Goal: Transaction & Acquisition: Purchase product/service

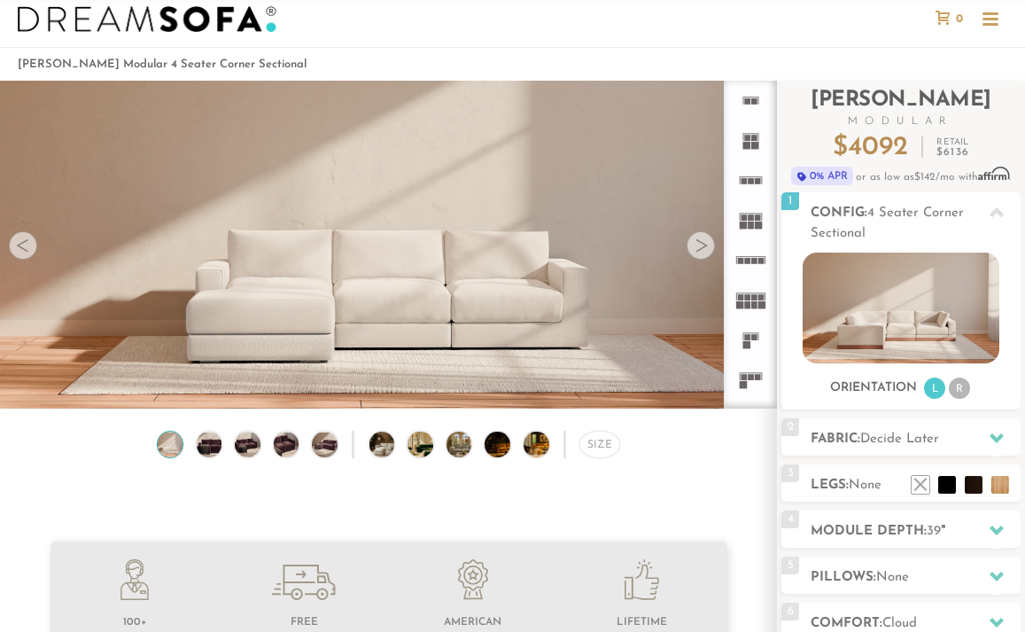
scroll to position [39, 0]
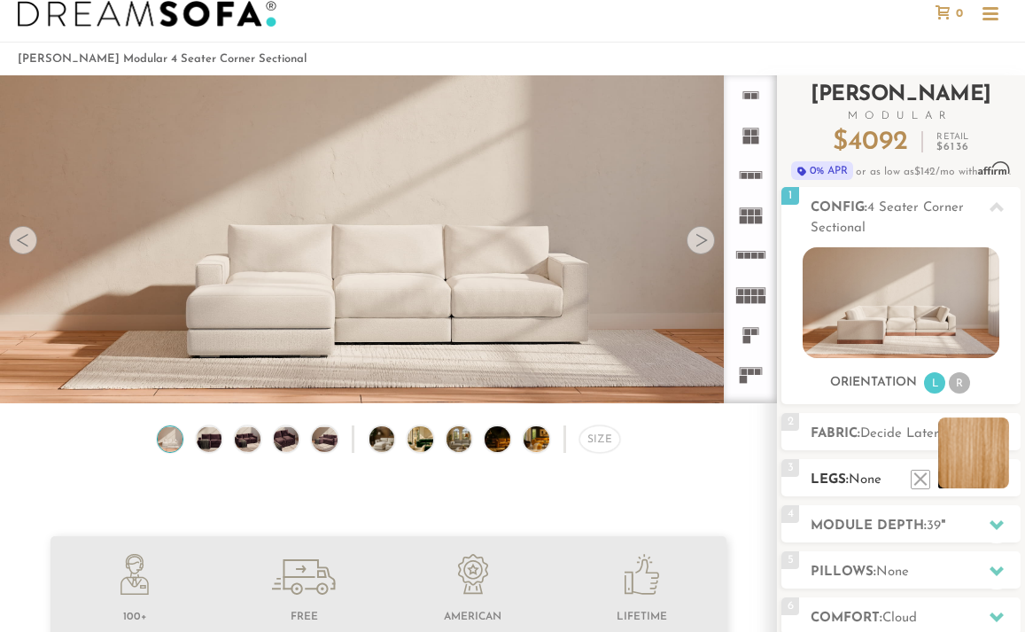
click at [1001, 486] on li at bounding box center [974, 452] width 71 height 71
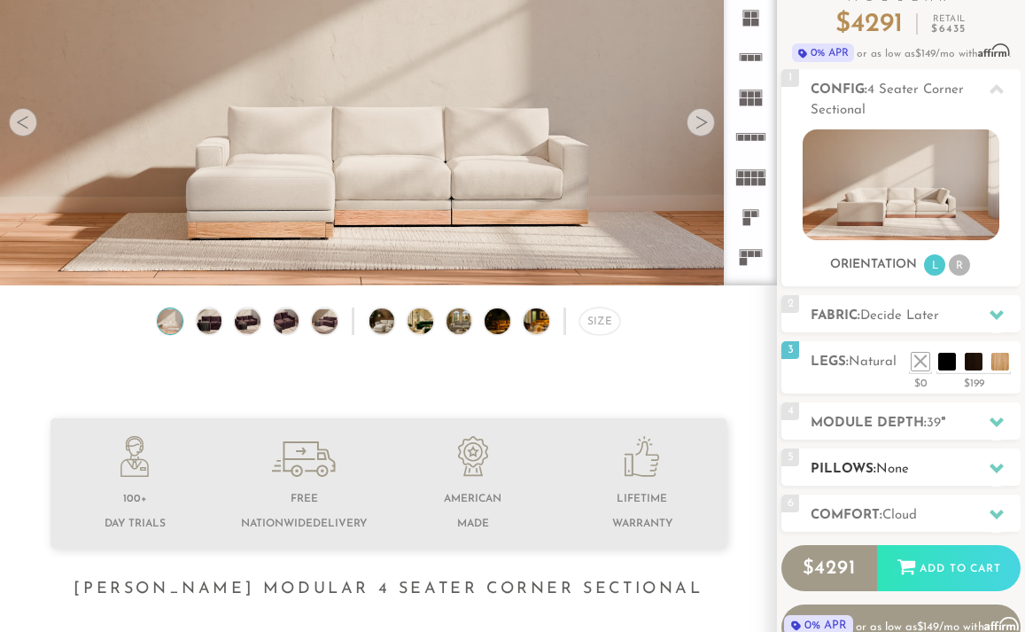
scroll to position [146, 0]
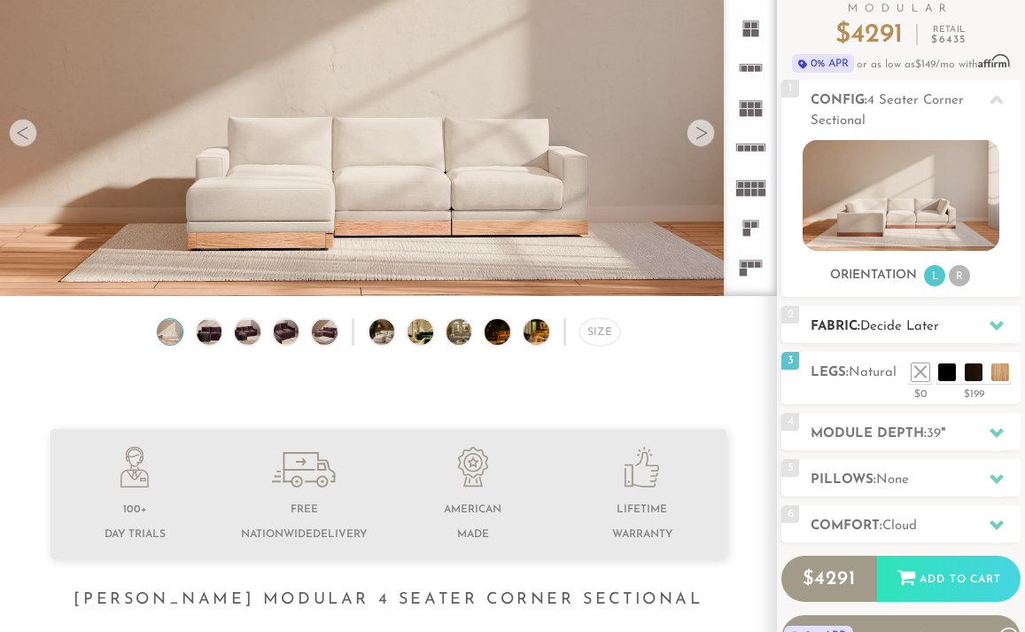
click at [939, 320] on span "Decide Later" at bounding box center [900, 326] width 79 height 13
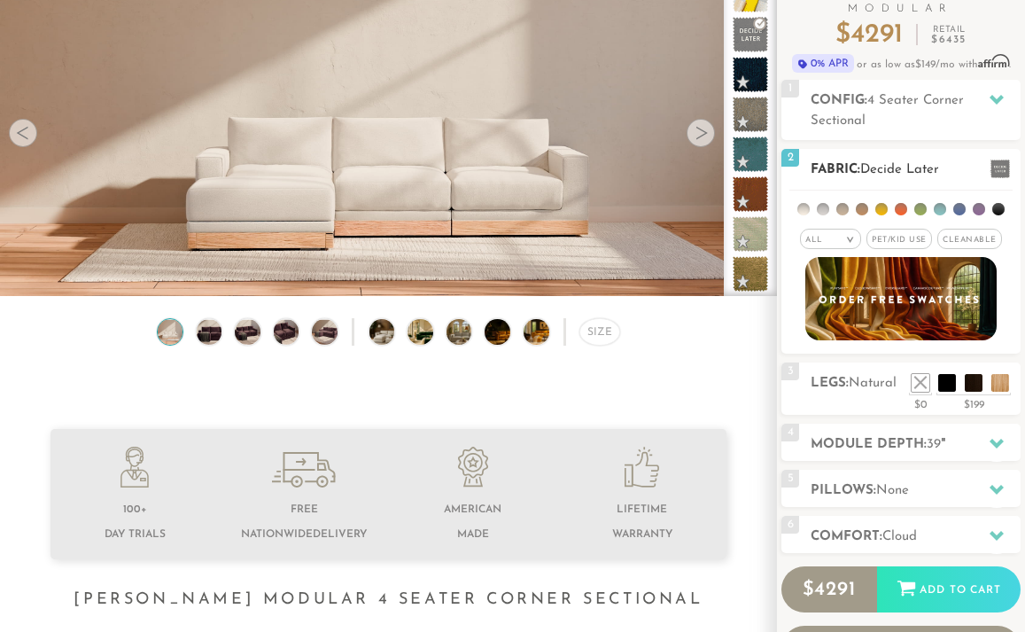
click at [957, 213] on li at bounding box center [960, 209] width 12 height 12
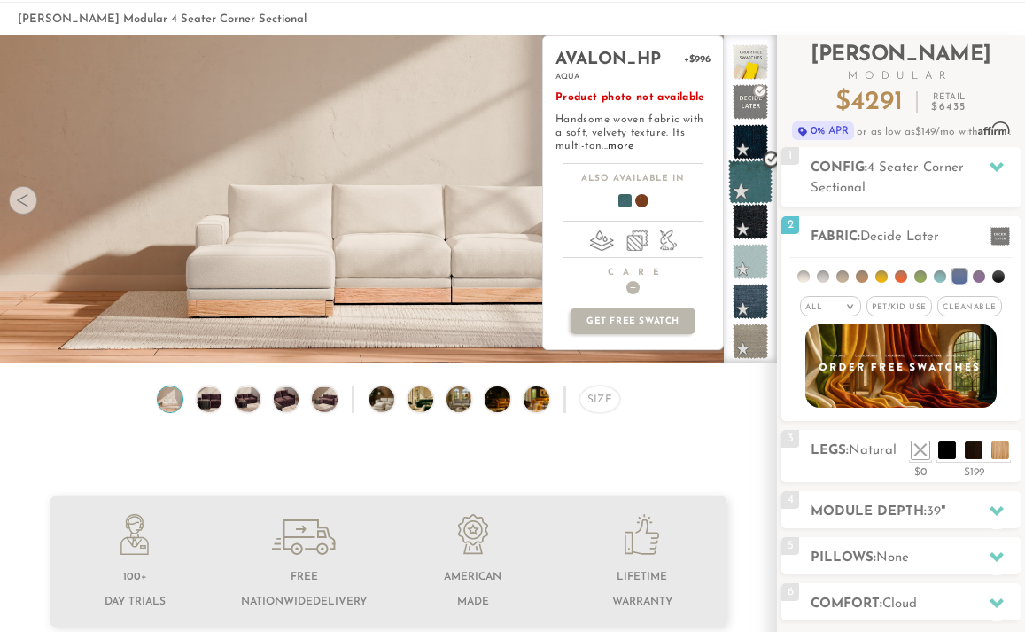
scroll to position [58, 0]
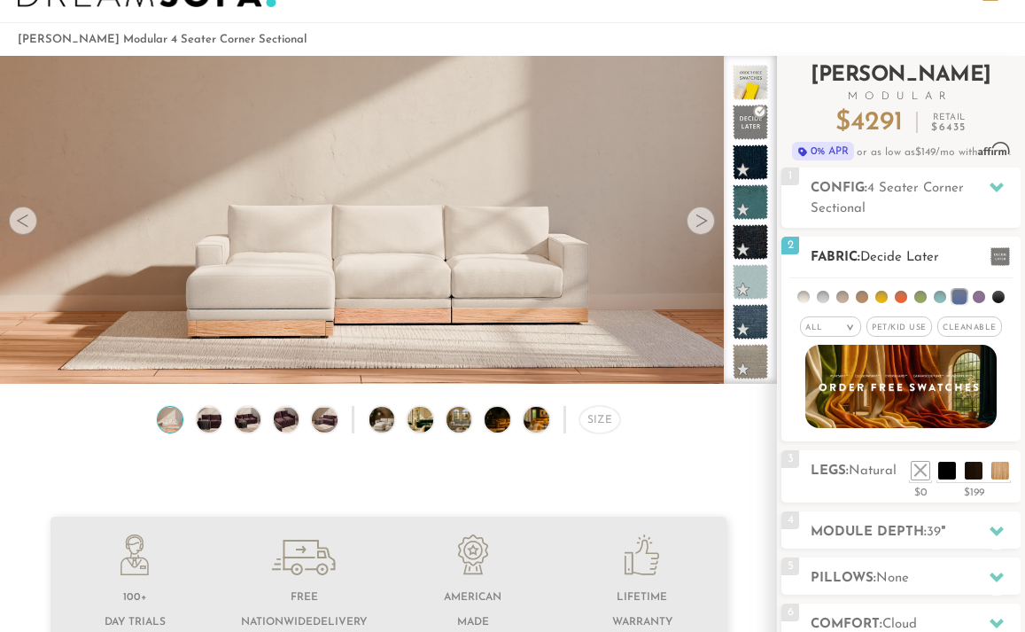
click at [935, 300] on li at bounding box center [940, 297] width 12 height 12
click at [940, 293] on li at bounding box center [940, 297] width 15 height 15
click at [740, 120] on span at bounding box center [751, 122] width 44 height 44
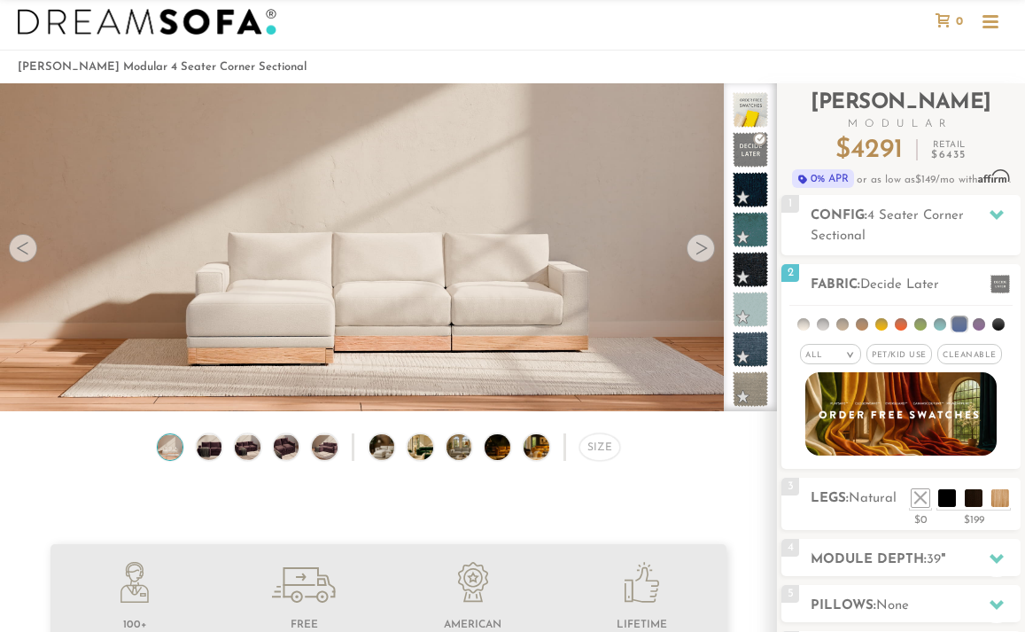
scroll to position [0, 0]
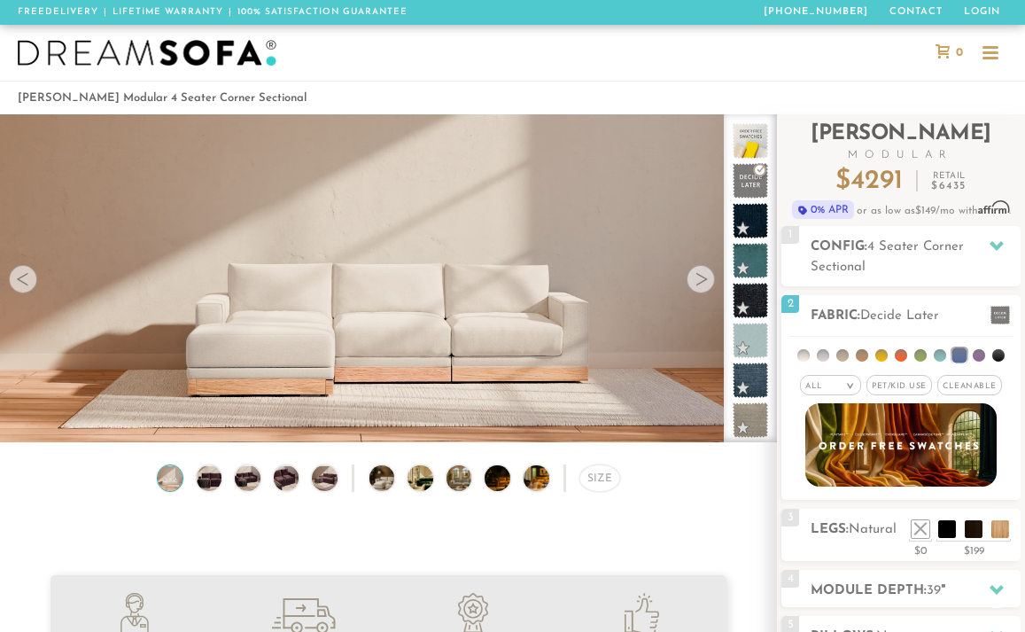
click at [705, 282] on div at bounding box center [701, 279] width 28 height 28
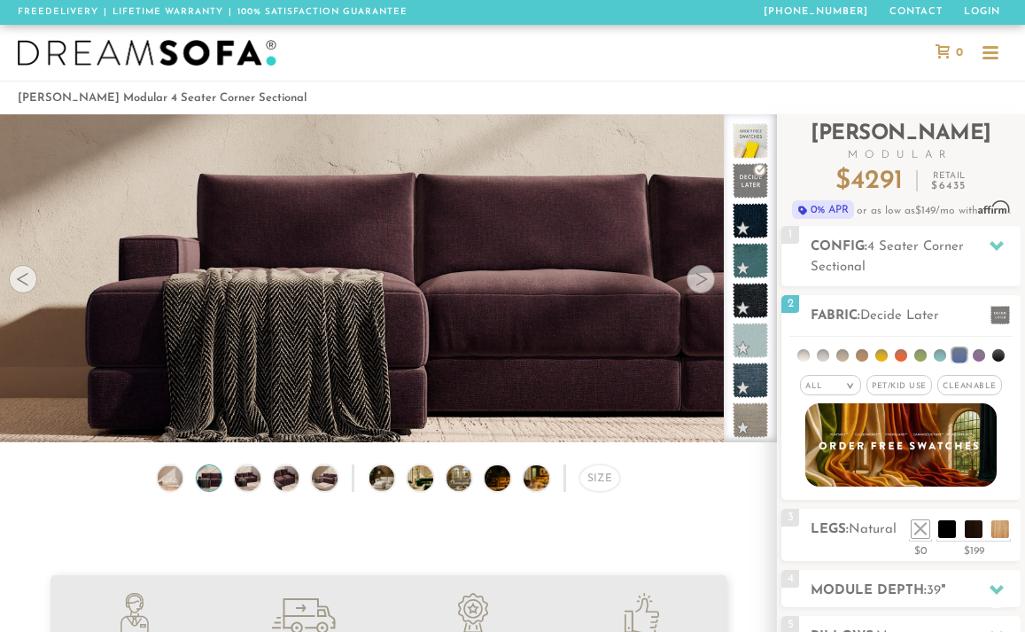
click at [705, 282] on div at bounding box center [701, 279] width 28 height 28
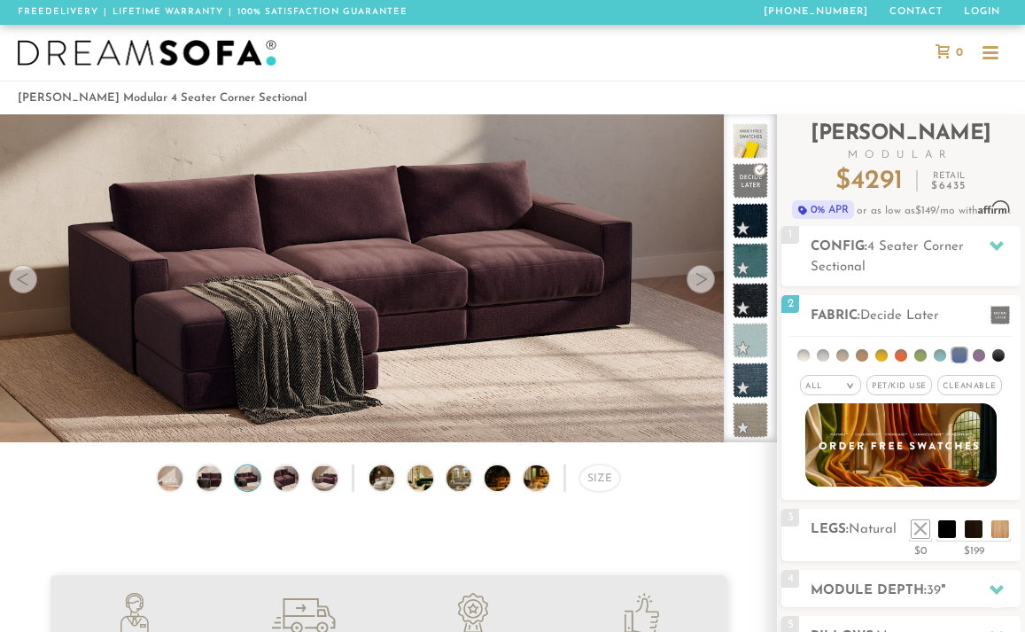
click at [705, 282] on div at bounding box center [701, 279] width 28 height 28
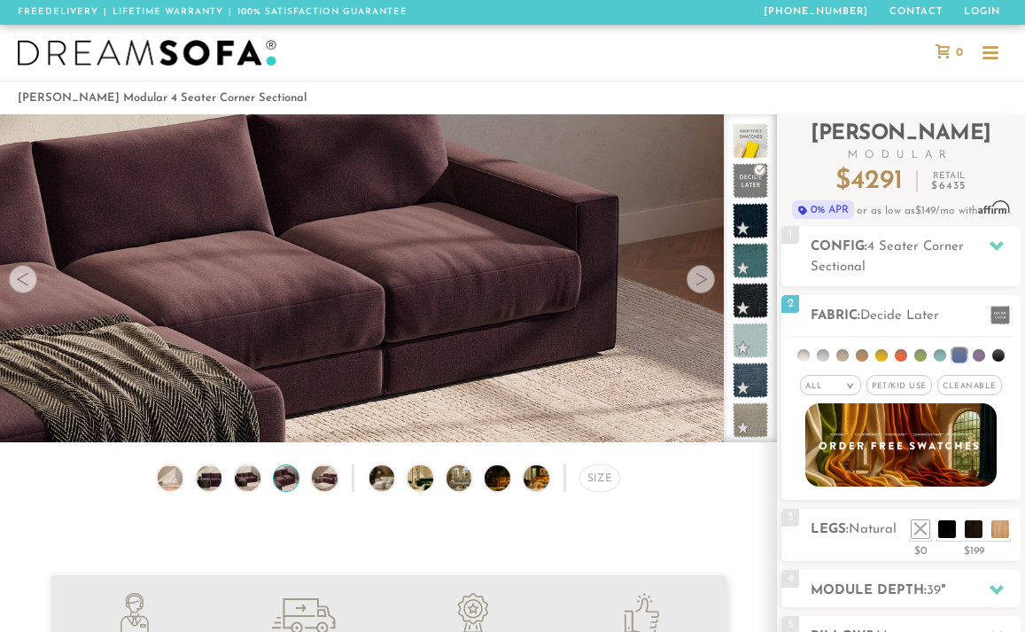
click at [705, 282] on div at bounding box center [701, 279] width 28 height 28
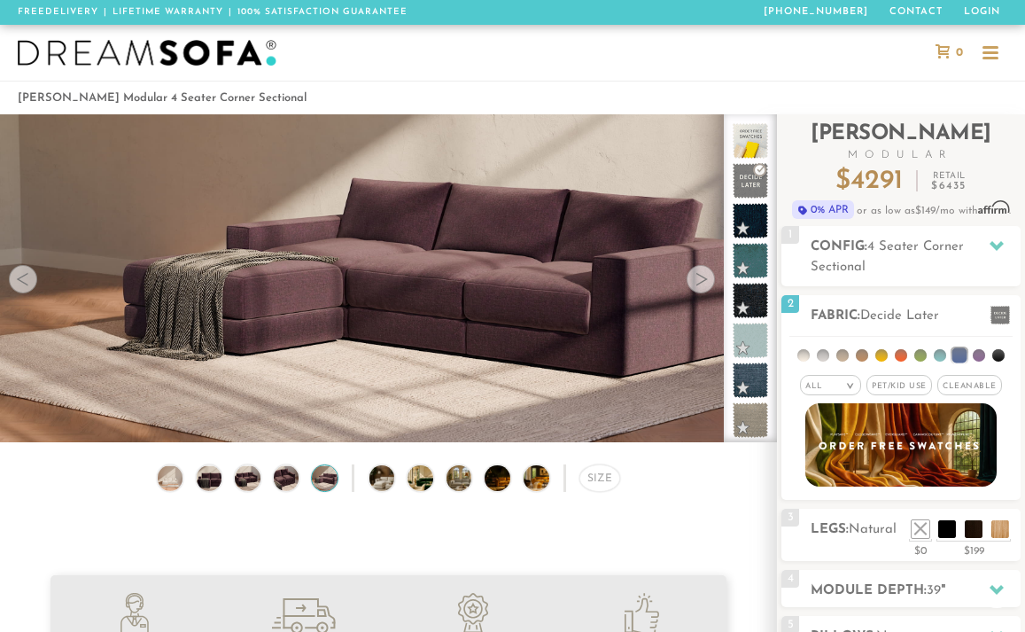
click at [705, 282] on div at bounding box center [701, 279] width 28 height 28
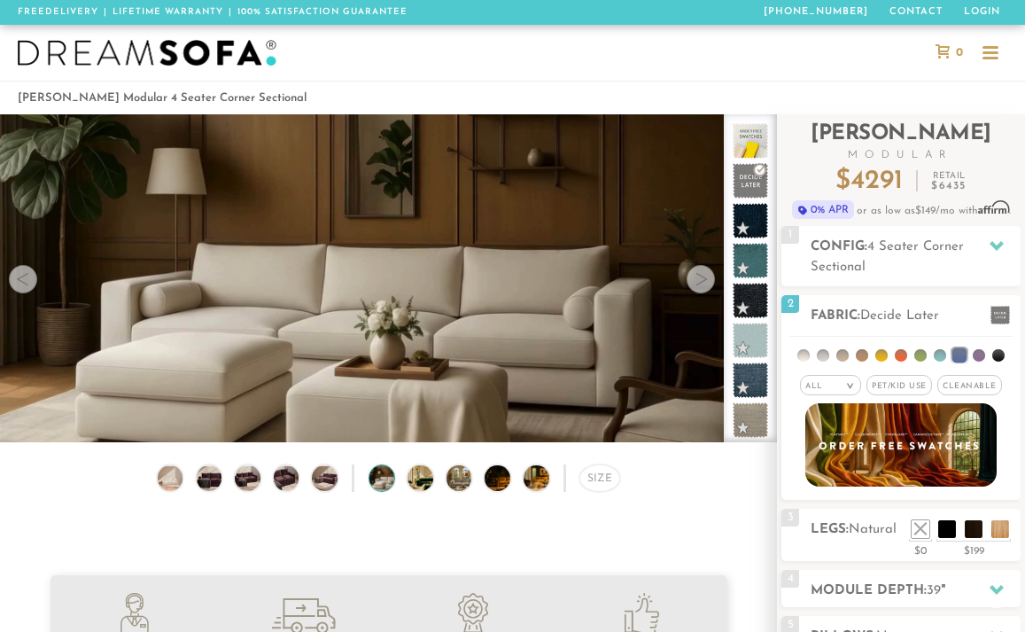
click at [705, 282] on div at bounding box center [701, 279] width 28 height 28
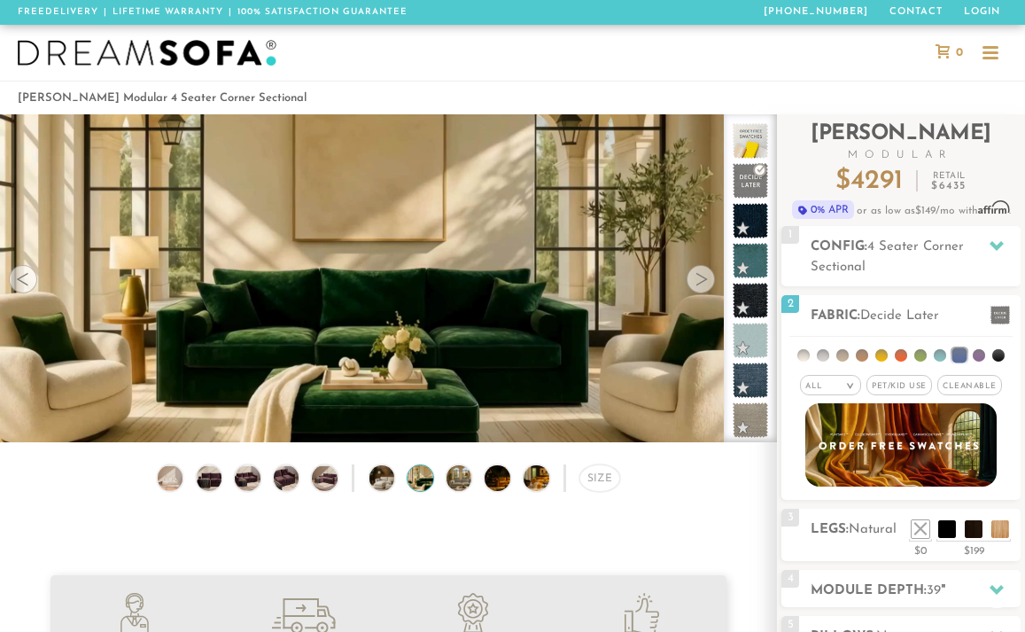
click at [705, 282] on div at bounding box center [701, 279] width 28 height 28
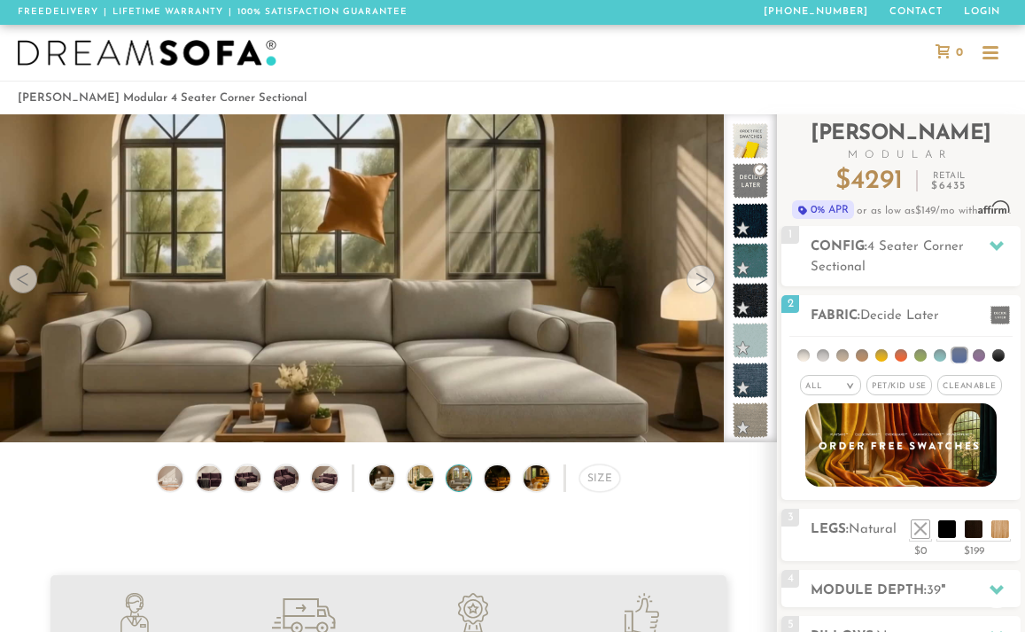
click at [705, 282] on div at bounding box center [701, 279] width 28 height 28
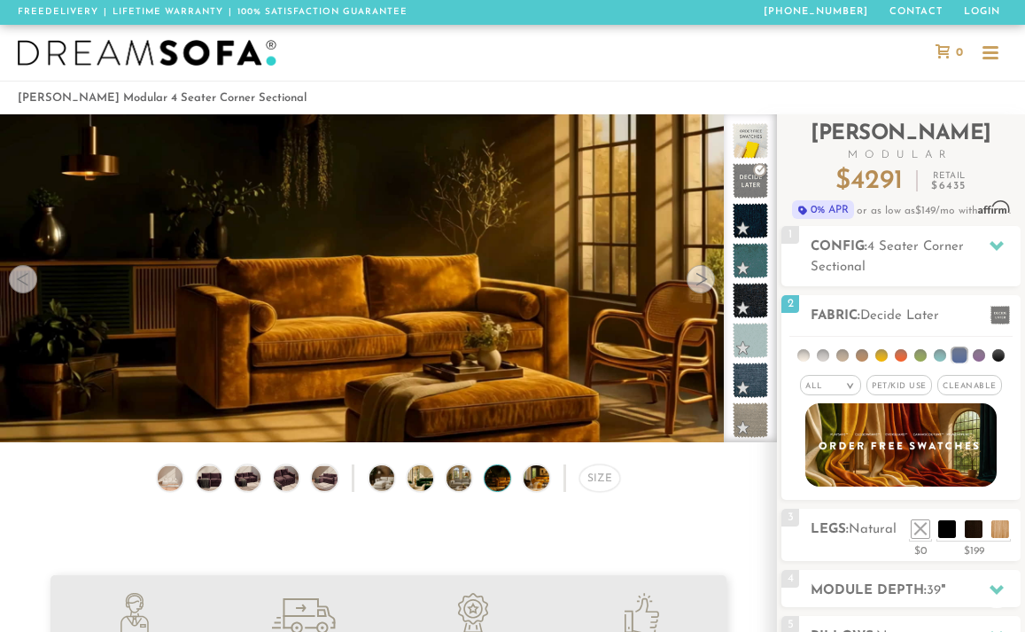
click at [705, 282] on div at bounding box center [701, 279] width 28 height 28
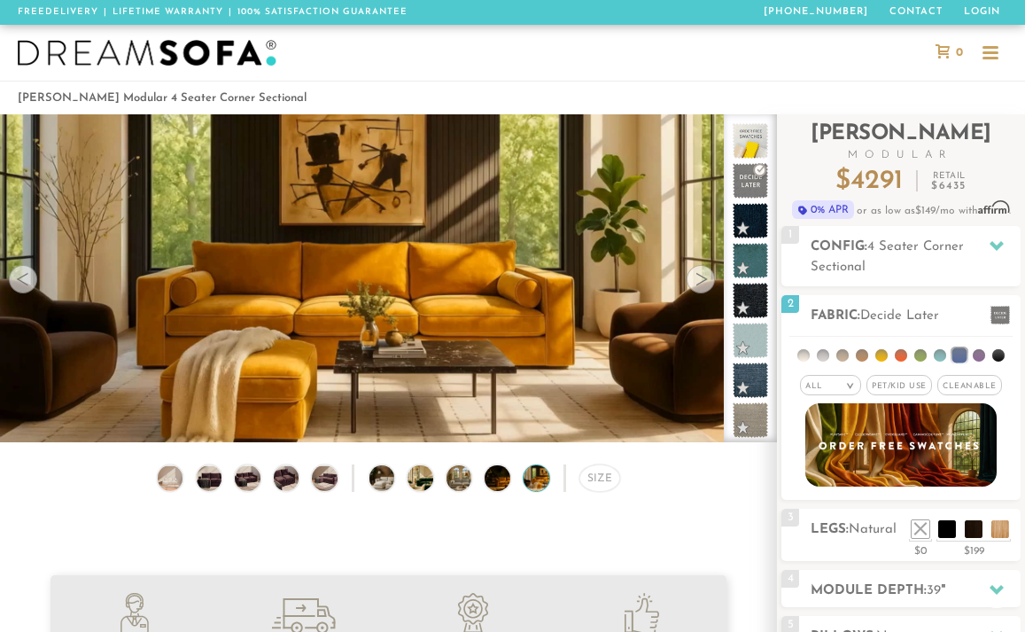
click at [705, 282] on div at bounding box center [701, 279] width 28 height 28
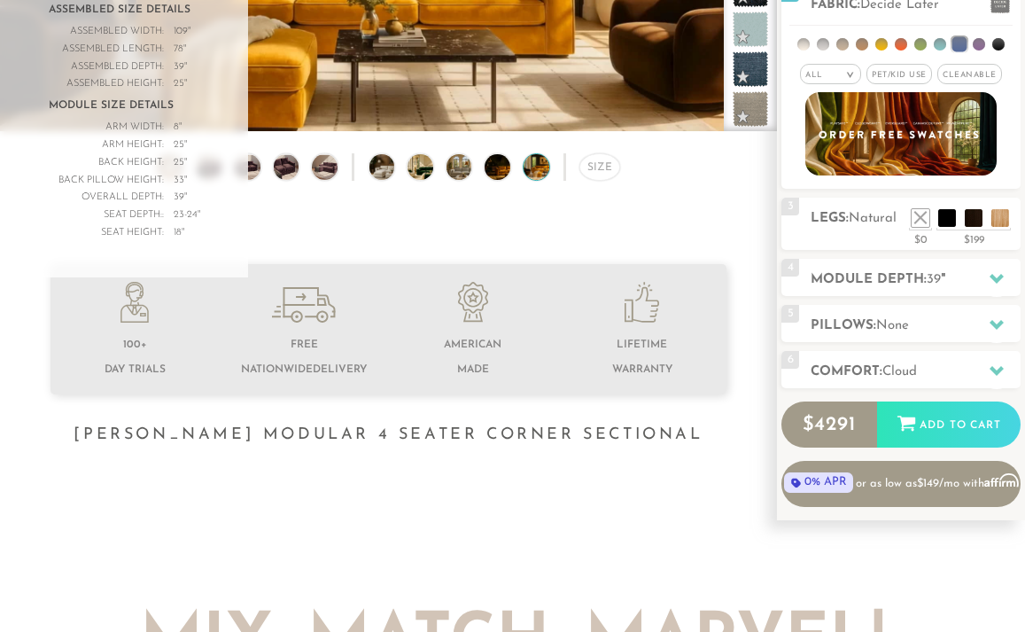
scroll to position [50, 0]
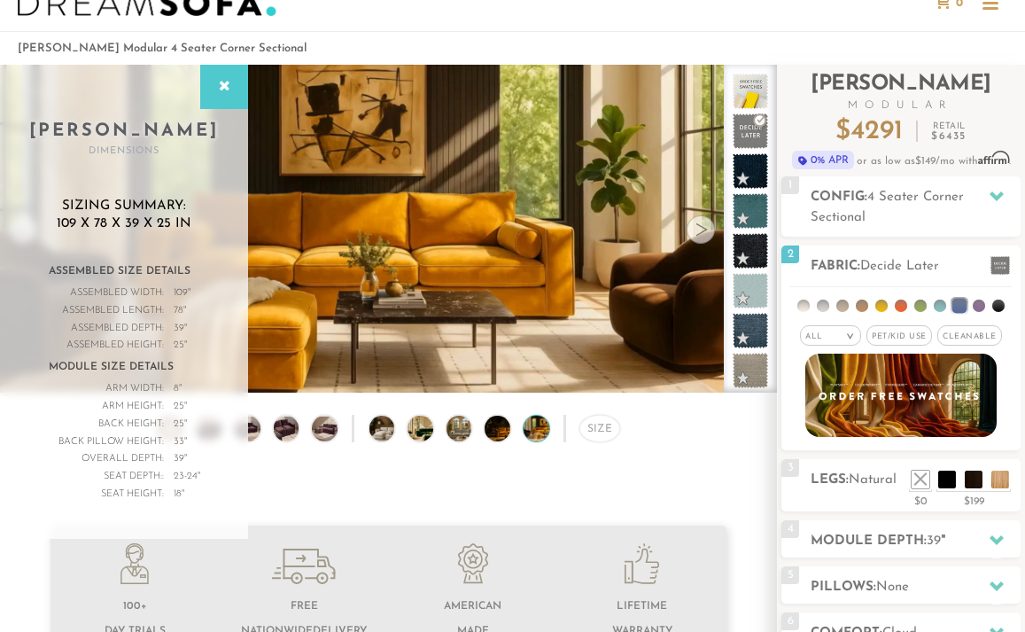
click at [698, 235] on div at bounding box center [701, 229] width 28 height 28
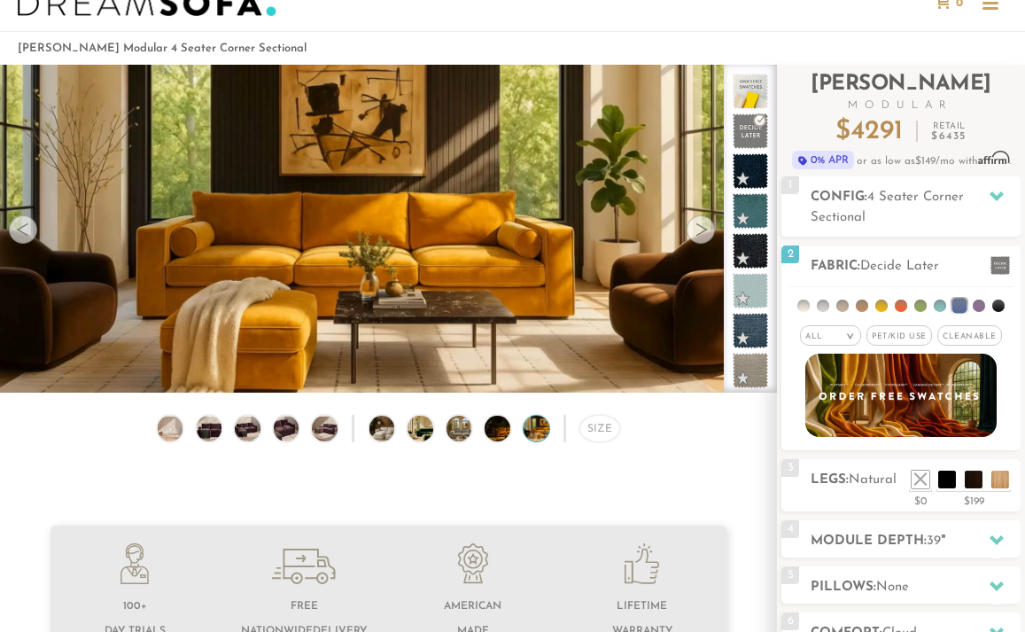
click at [698, 235] on div at bounding box center [701, 229] width 28 height 28
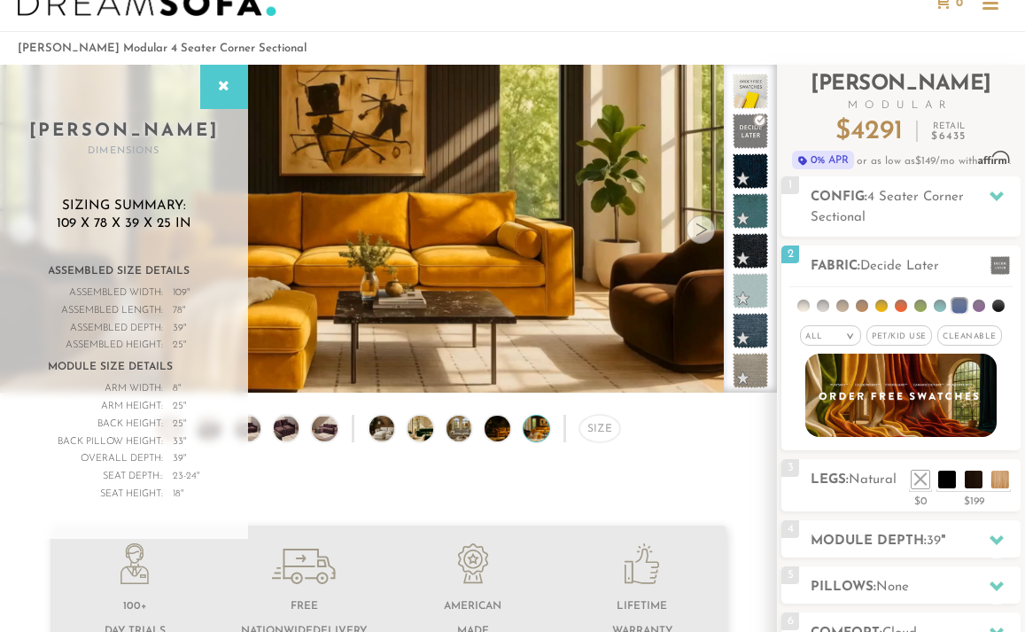
click at [698, 235] on div at bounding box center [701, 229] width 28 height 28
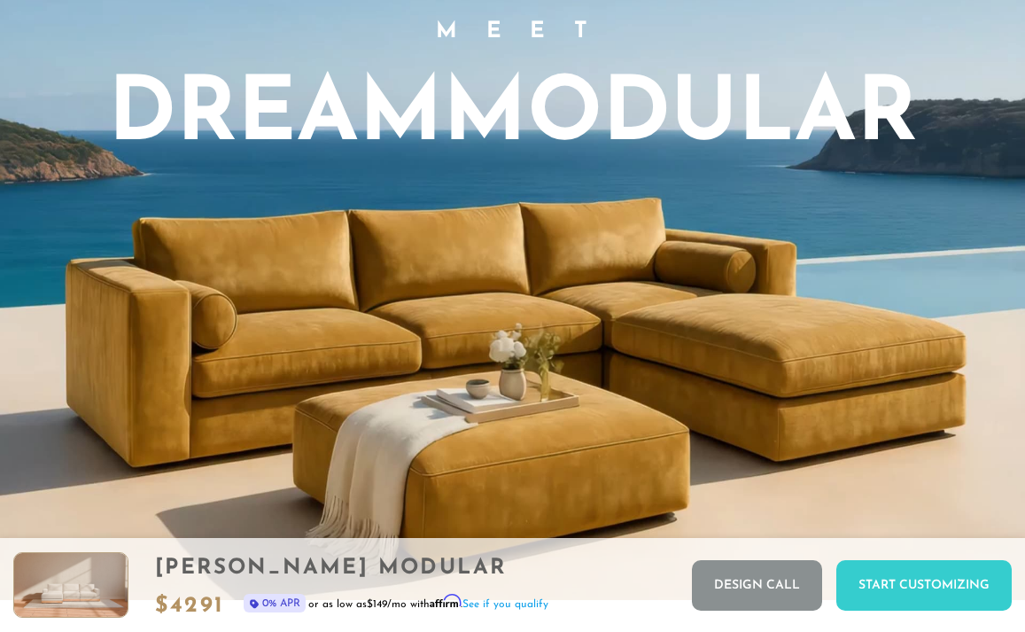
scroll to position [1266, 0]
